Goal: Find specific page/section: Find specific page/section

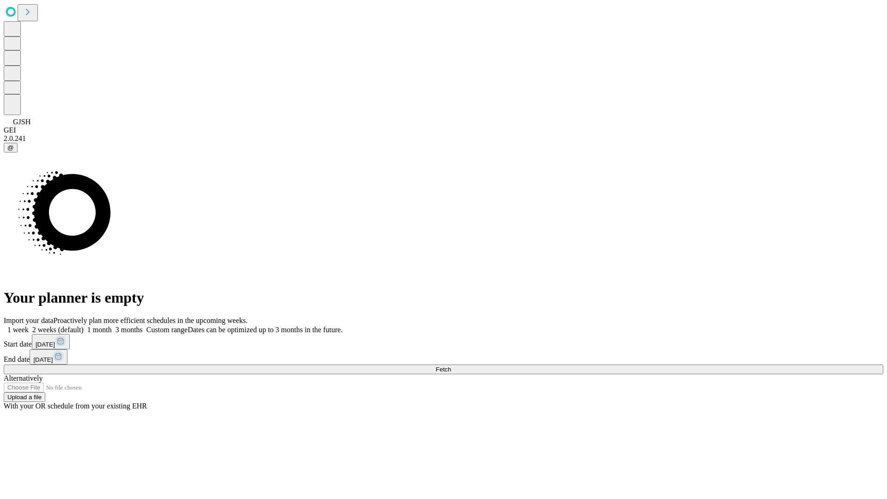
click at [451, 366] on span "Fetch" at bounding box center [442, 369] width 15 height 7
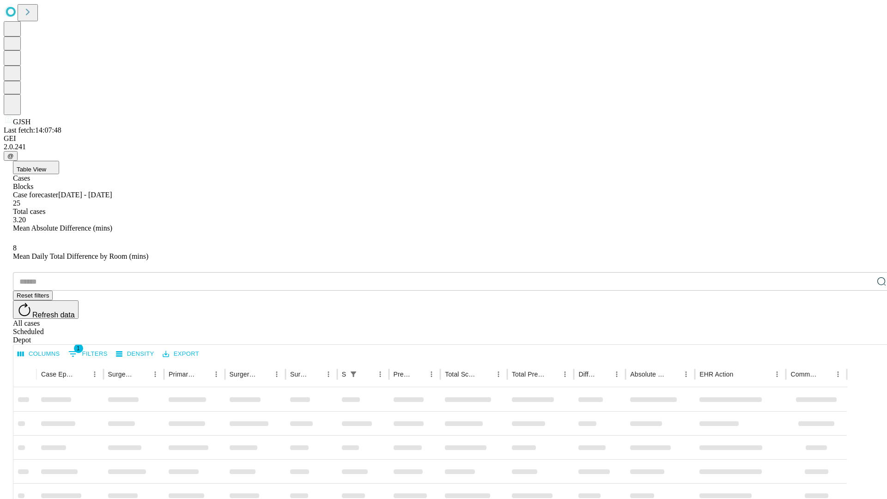
click at [863, 336] on div "Depot" at bounding box center [452, 340] width 879 height 8
click at [787, 319] on div "All cases" at bounding box center [452, 323] width 879 height 8
